Goal: Information Seeking & Learning: Check status

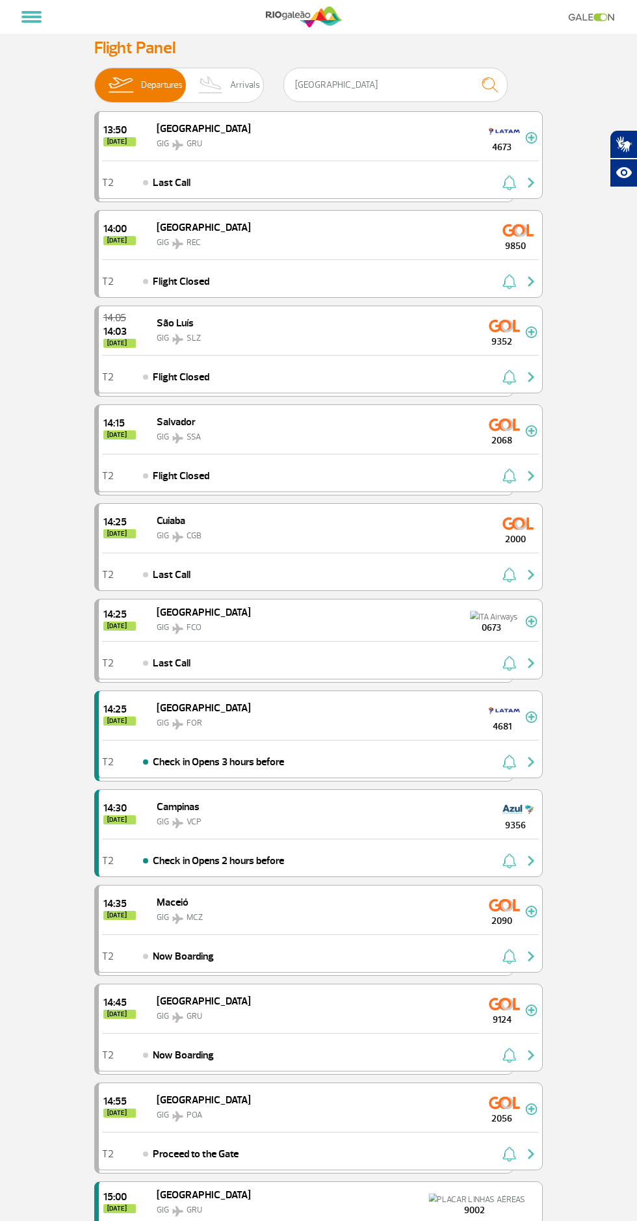
select select
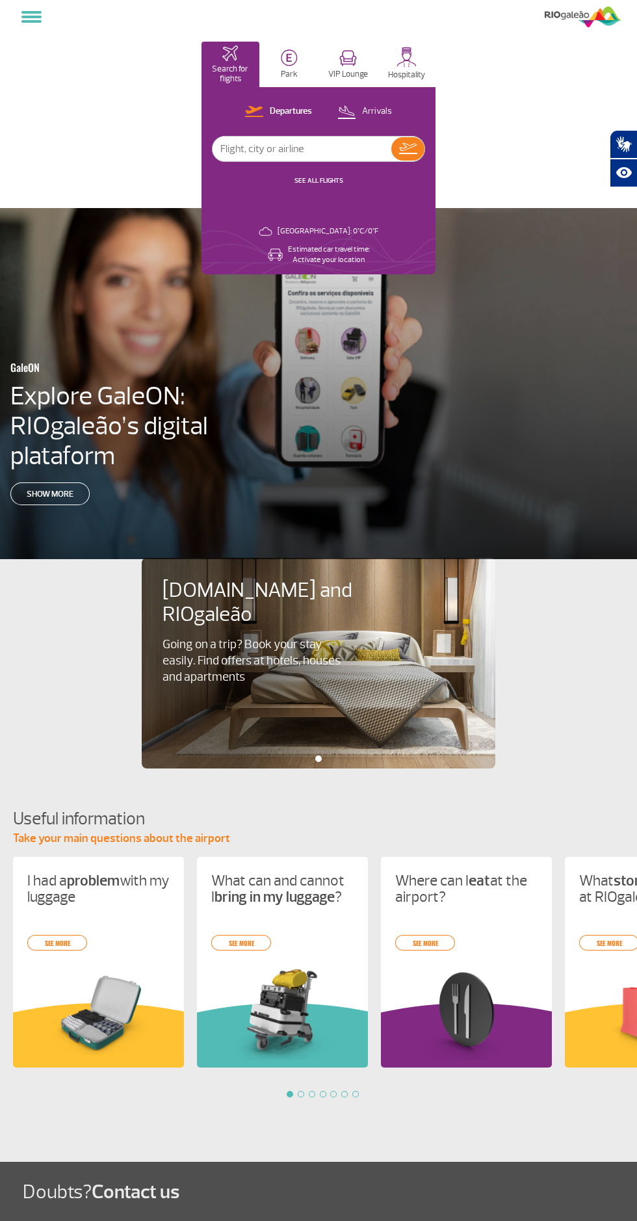
select select
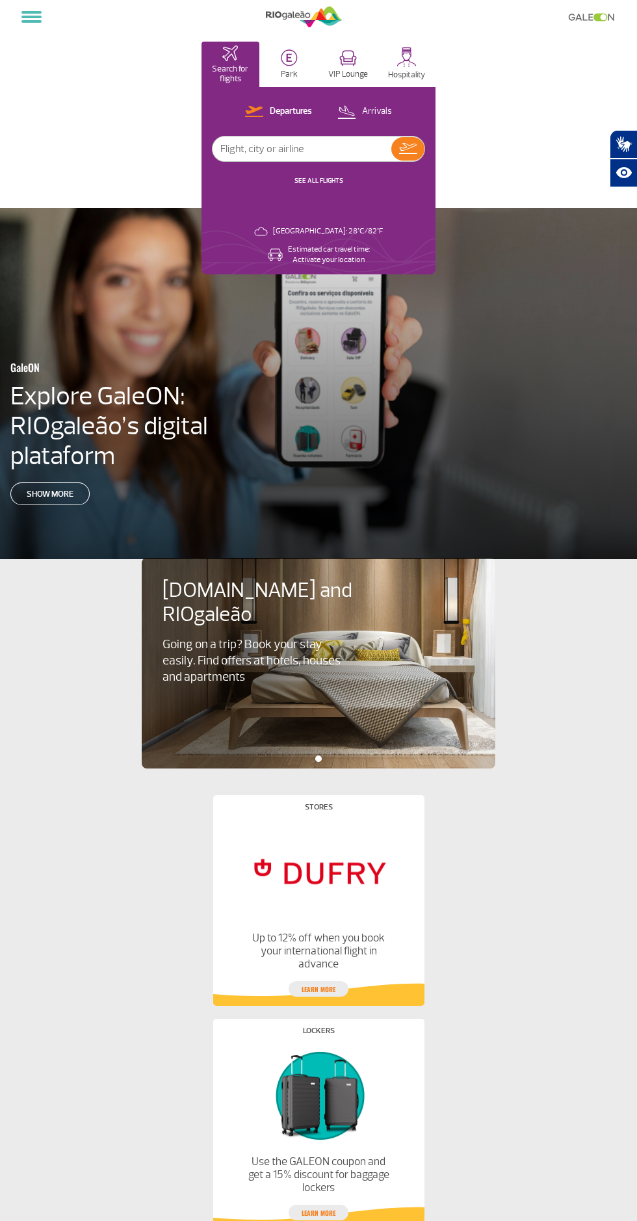
click at [309, 148] on input "text" at bounding box center [302, 148] width 179 height 25
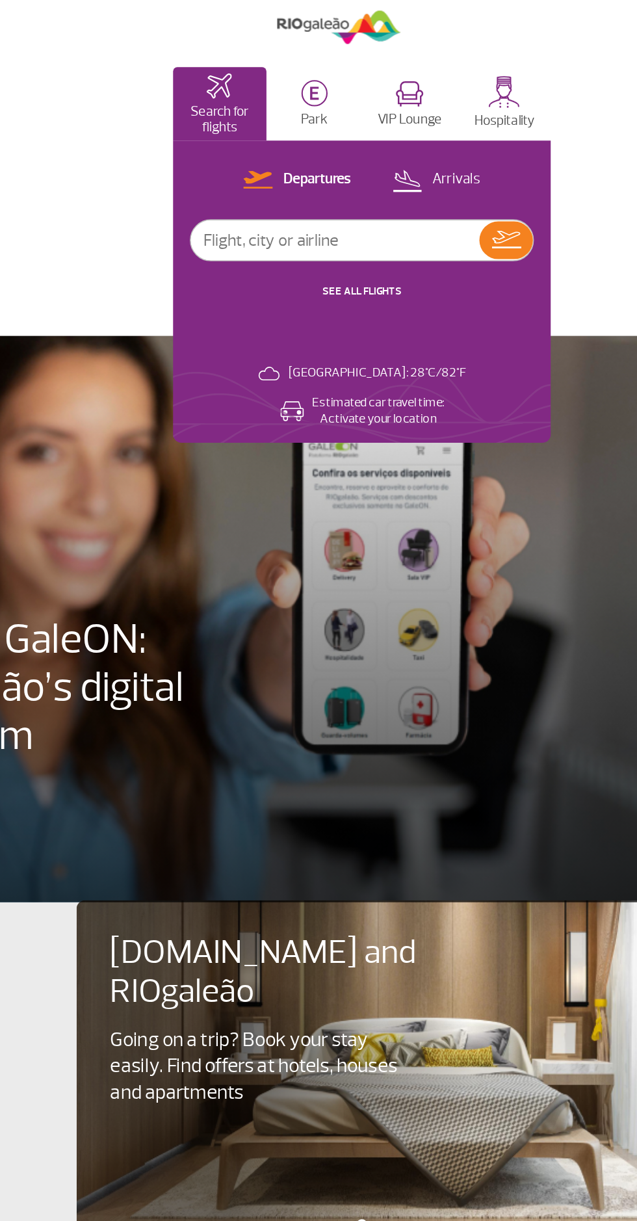
click at [257, 147] on input "text" at bounding box center [302, 148] width 179 height 25
type input "[GEOGRAPHIC_DATA]"
click at [412, 149] on img at bounding box center [408, 148] width 18 height 11
